Goal: Submit feedback/report problem

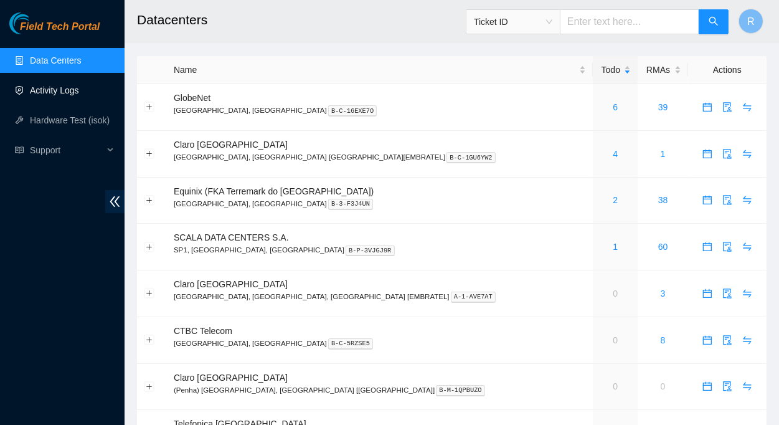
click at [63, 92] on link "Activity Logs" at bounding box center [54, 90] width 49 height 10
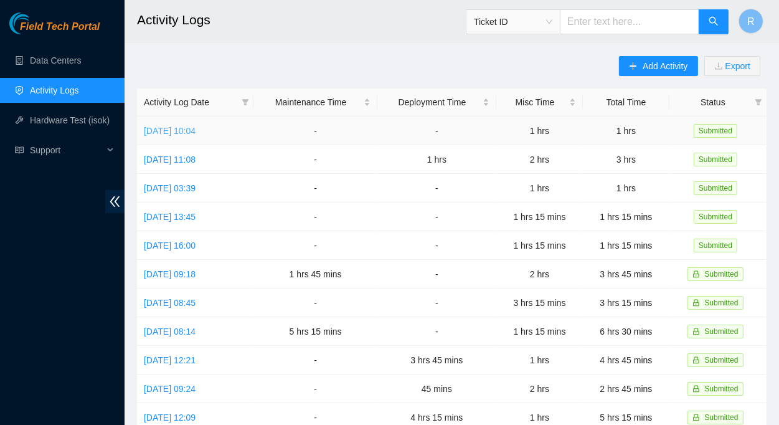
click at [196, 127] on link "[DATE] 10:04" at bounding box center [170, 131] width 52 height 10
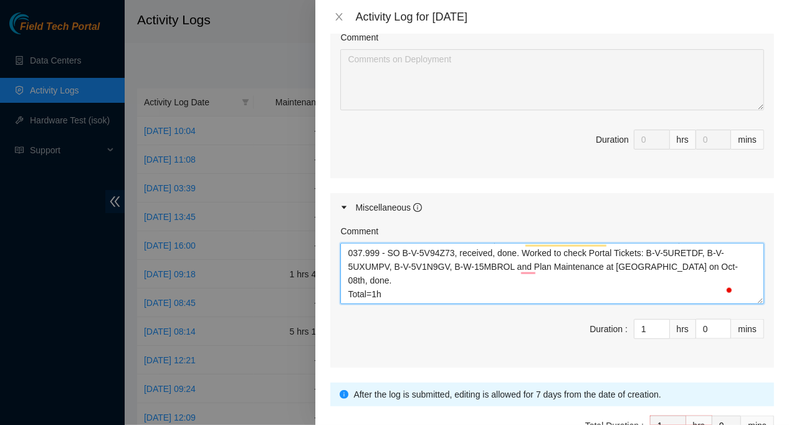
scroll to position [55, 0]
click at [389, 277] on textarea "[DATE], [DATE] 2025 09:00:00-10:00:00 Worked with JCLOG Driver to receive/contr…" at bounding box center [552, 273] width 424 height 61
click at [720, 277] on textarea "[DATE], [DATE] 2025 09:00:00-10:00:00 Worked with JCLOG Driver to receive/contr…" at bounding box center [552, 273] width 424 height 61
type textarea "[DATE], [DATE] 2025 09:00:00-10:00:00 Worked with JCLOG Driver to receive/contr…"
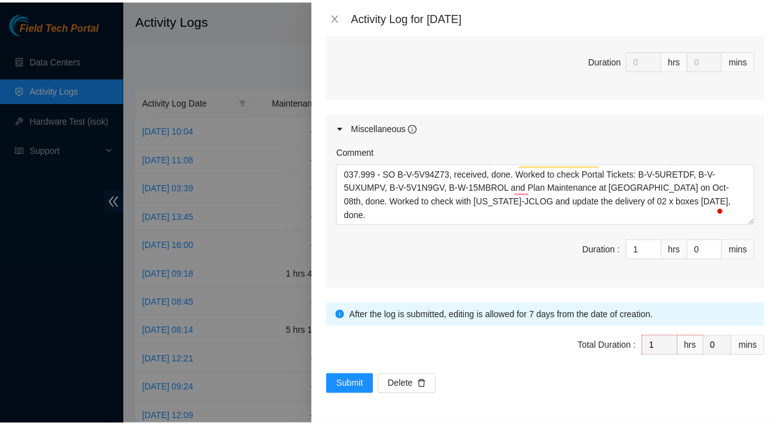
scroll to position [607, 0]
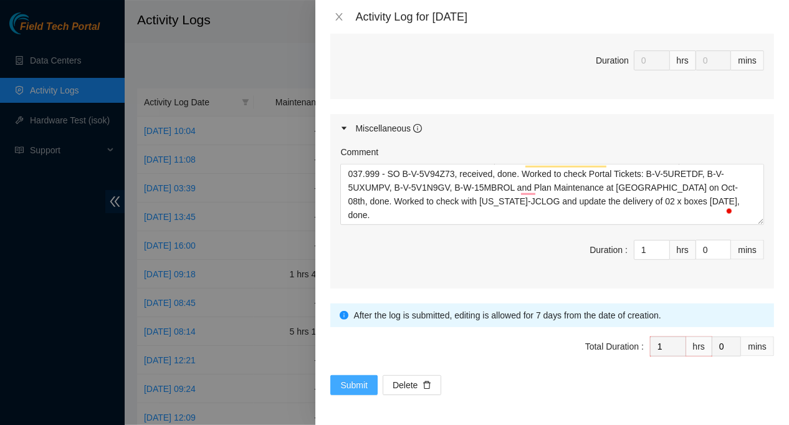
click at [350, 378] on span "Submit" at bounding box center [353, 385] width 27 height 14
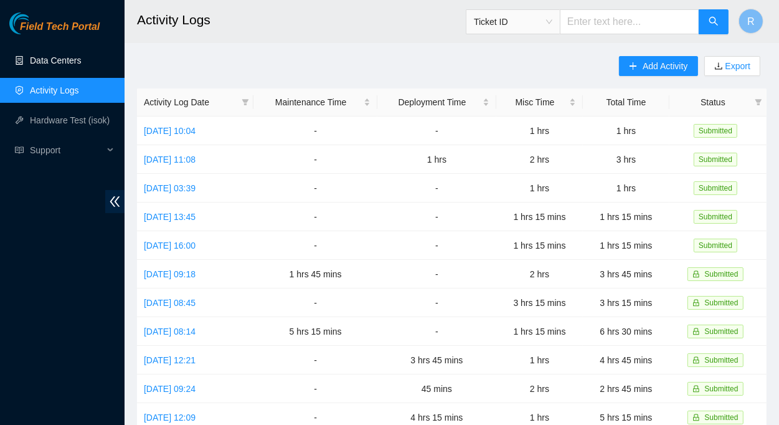
click at [70, 55] on link "Data Centers" at bounding box center [55, 60] width 51 height 10
